Goal: Task Accomplishment & Management: Manage account settings

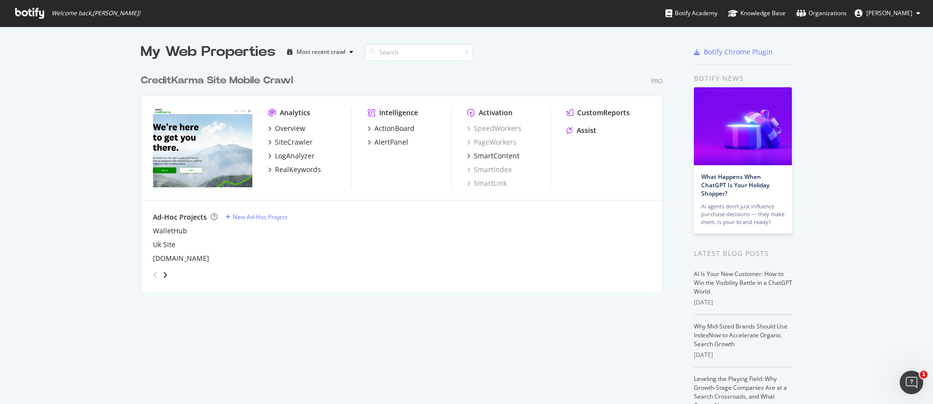
click at [887, 15] on span "[PERSON_NAME]" at bounding box center [890, 13] width 46 height 8
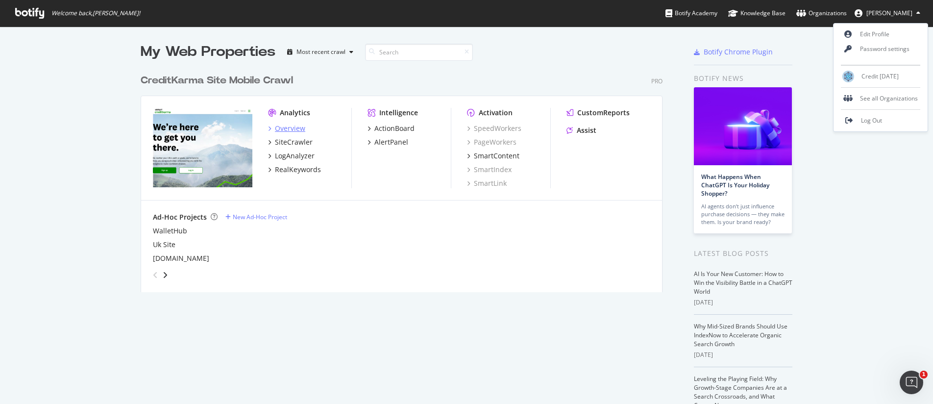
click at [288, 127] on div "Overview" at bounding box center [290, 129] width 30 height 10
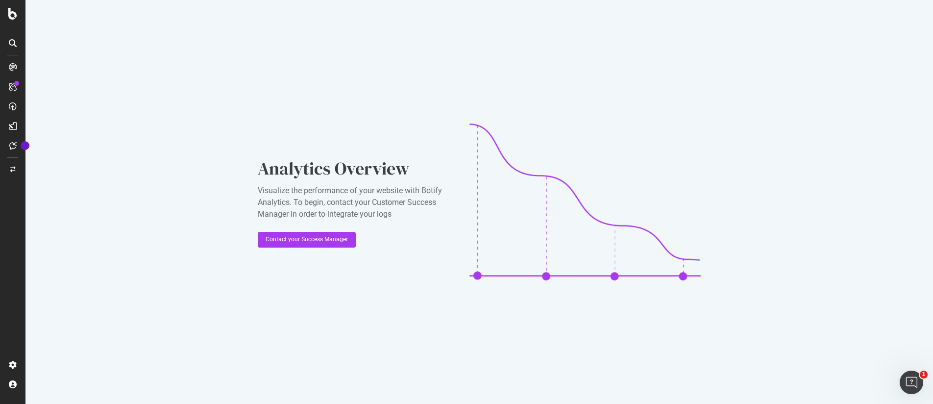
click at [93, 178] on div "Analytics Overview Visualize the performance of your website with Botify Analyt…" at bounding box center [479, 202] width 908 height 404
click at [68, 313] on div "Settings" at bounding box center [50, 313] width 41 height 8
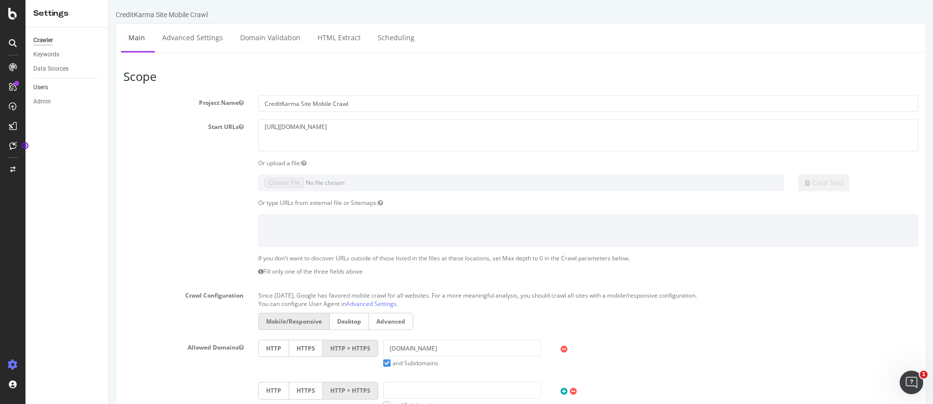
click at [50, 89] on link "Users" at bounding box center [67, 87] width 68 height 10
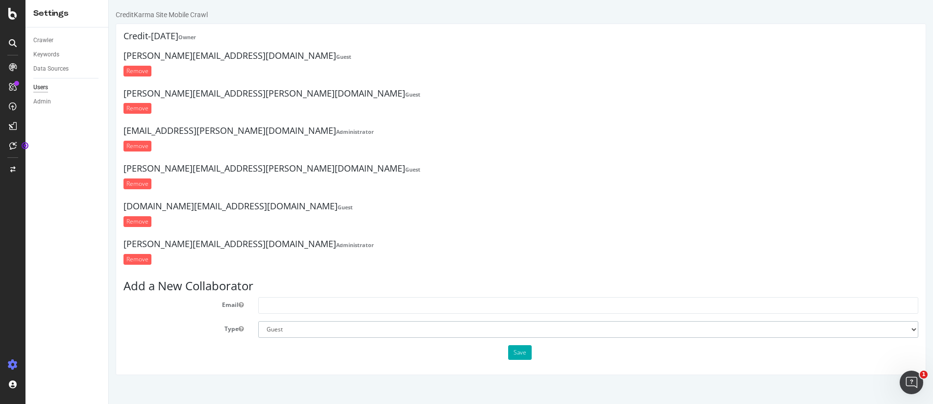
click at [287, 327] on select "Administrator Guest" at bounding box center [588, 329] width 660 height 17
click at [281, 301] on input "text" at bounding box center [588, 305] width 660 height 17
paste input "[PERSON_NAME][EMAIL_ADDRESS][PERSON_NAME][DOMAIN_NAME]"
type input "[PERSON_NAME][EMAIL_ADDRESS][PERSON_NAME][DOMAIN_NAME]"
click at [526, 351] on button "Save" at bounding box center [520, 352] width 24 height 15
